Goal: Information Seeking & Learning: Understand process/instructions

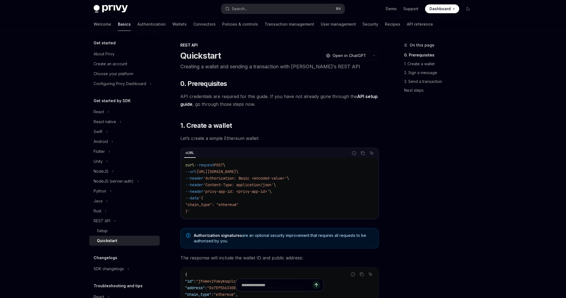
type textarea "*"
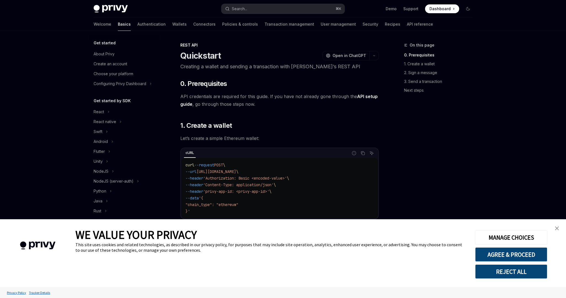
click at [535, 274] on button "REJECT ALL" at bounding box center [511, 271] width 72 height 14
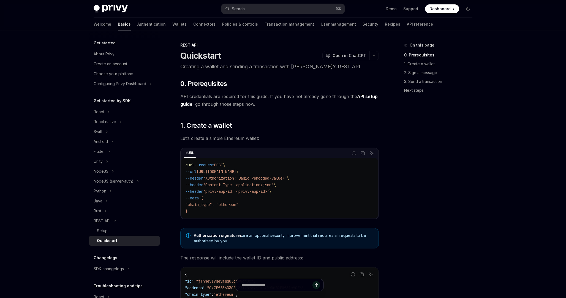
click at [100, 175] on button "NodeJS" at bounding box center [124, 171] width 71 height 10
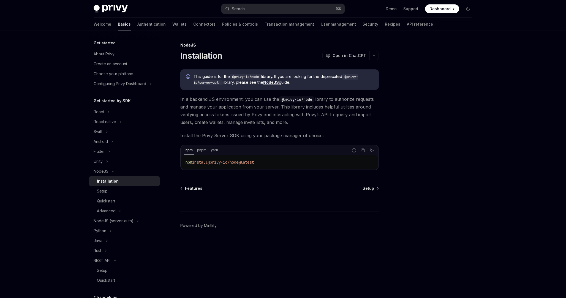
click at [113, 181] on div "Installation" at bounding box center [108, 181] width 22 height 7
click at [108, 188] on div "Setup" at bounding box center [127, 191] width 60 height 7
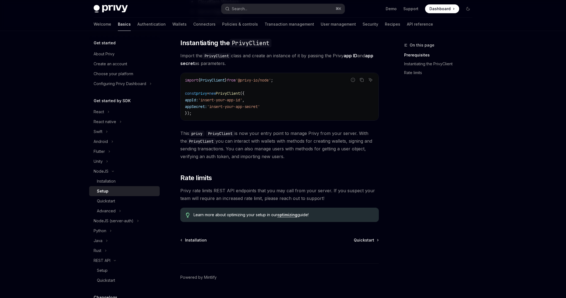
scroll to position [162, 0]
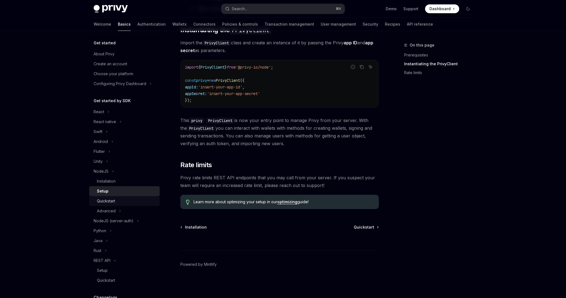
click at [131, 199] on div "Quickstart" at bounding box center [127, 201] width 60 height 7
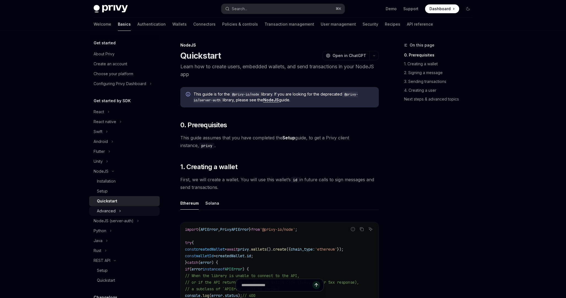
click at [129, 211] on button "Advanced" at bounding box center [124, 211] width 71 height 10
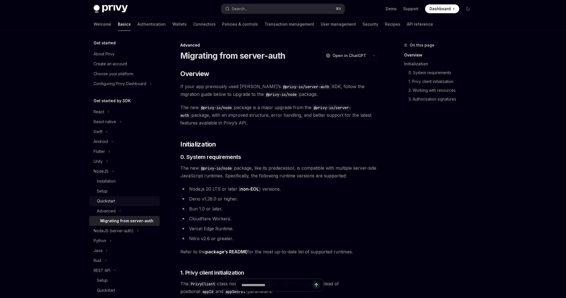
click at [129, 201] on div "Quickstart" at bounding box center [127, 201] width 60 height 7
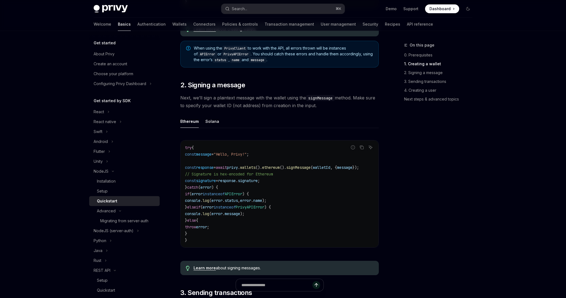
scroll to position [0, 15]
click at [296, 172] on code "try { const message = "Hello, Privy!" ; const response = await privy . wallets …" at bounding box center [279, 193] width 189 height 99
click at [326, 172] on code "try { const message = "Hello, Privy!" ; const response = await privy . wallets …" at bounding box center [279, 193] width 189 height 99
click at [324, 168] on span "walletId" at bounding box center [322, 167] width 18 height 5
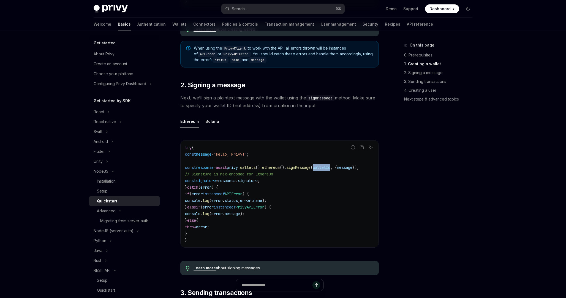
click at [324, 168] on span "walletId" at bounding box center [322, 167] width 18 height 5
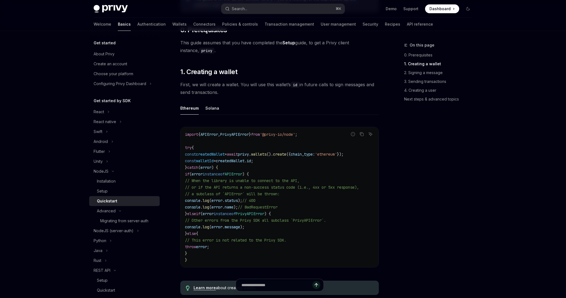
scroll to position [19, 0]
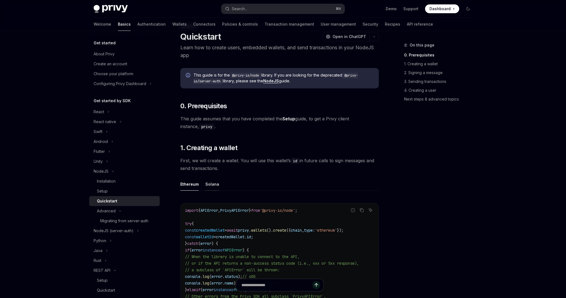
click at [209, 189] on button "Solana" at bounding box center [213, 184] width 14 height 13
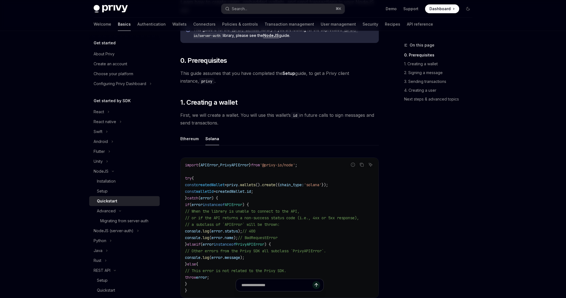
scroll to position [71, 0]
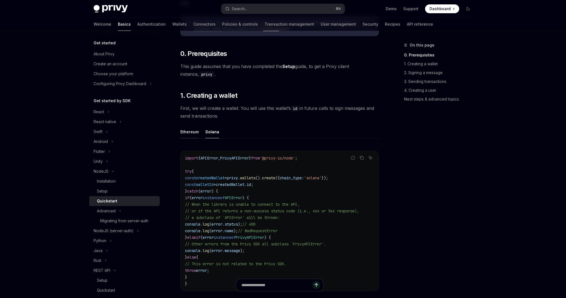
click at [191, 133] on button "Ethereum" at bounding box center [189, 131] width 18 height 13
type textarea "*"
click at [247, 157] on span "PrivyAPIError" at bounding box center [234, 158] width 29 height 5
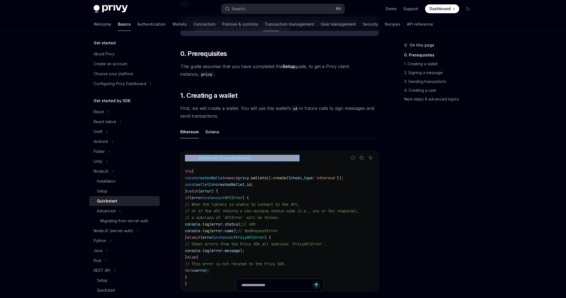
copy code "import { APIError , PrivyAPIError } from '@privy-io/node' ;"
